Goal: Check status: Check status

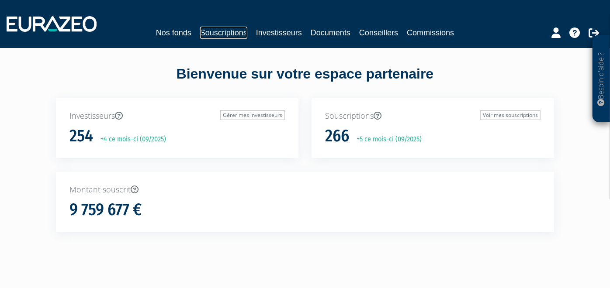
click at [236, 32] on link "Souscriptions" at bounding box center [223, 33] width 47 height 12
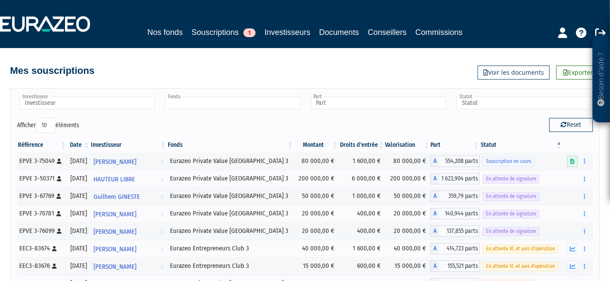
click at [176, 109] on li at bounding box center [232, 104] width 135 height 14
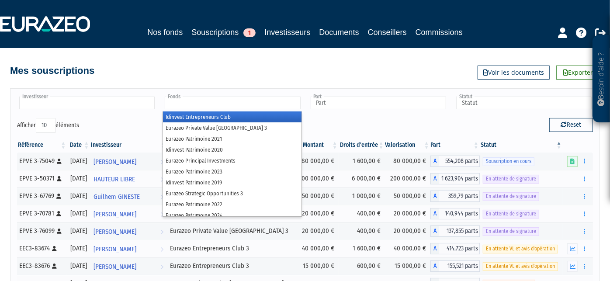
click at [131, 110] on ul at bounding box center [86, 103] width 139 height 16
type input "Fonds"
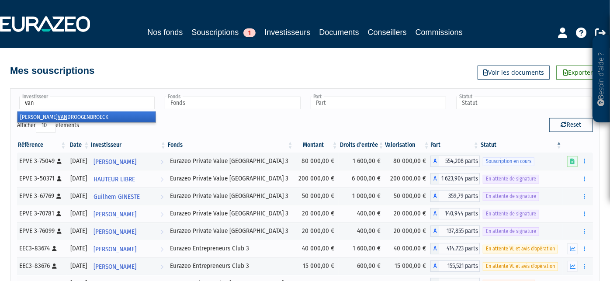
type input "van"
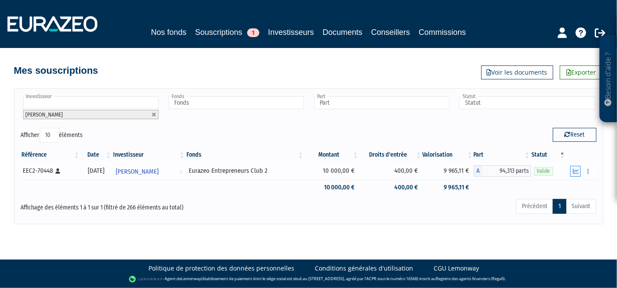
click at [580, 169] on button "button" at bounding box center [575, 171] width 10 height 11
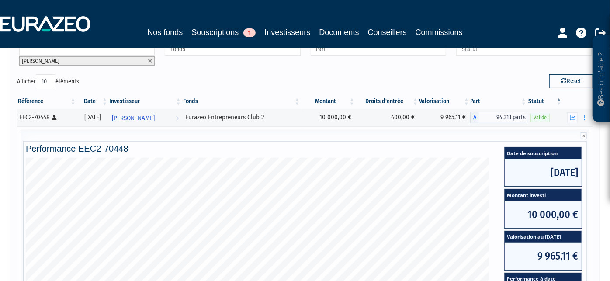
scroll to position [55, 0]
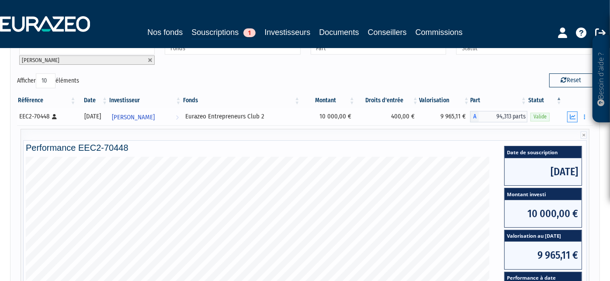
click at [573, 112] on button "button" at bounding box center [572, 116] width 10 height 11
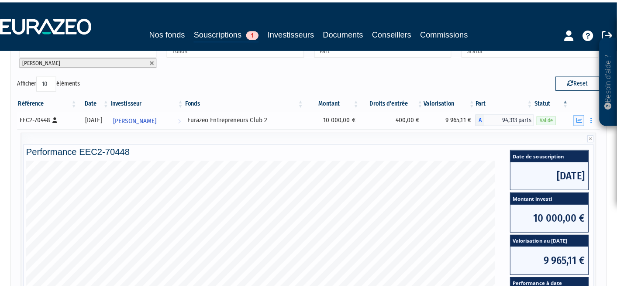
scroll to position [0, 0]
